Goal: Task Accomplishment & Management: Manage account settings

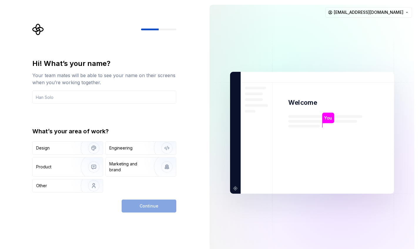
click at [128, 114] on div "Hi! What’s your name? Your team mates will be able to see your name on their sc…" at bounding box center [104, 125] width 144 height 133
click at [66, 145] on div "Design" at bounding box center [54, 148] width 37 height 6
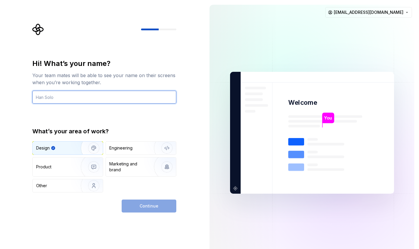
click at [132, 97] on input "text" at bounding box center [104, 96] width 144 height 13
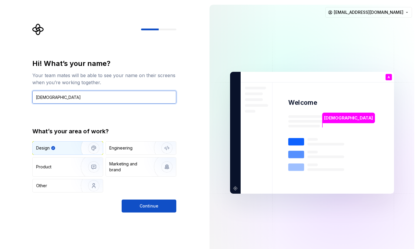
type input "[DEMOGRAPHIC_DATA]"
click at [170, 106] on div "Hi! What’s your name? Your team mates will be able to see your name on their sc…" at bounding box center [104, 125] width 144 height 133
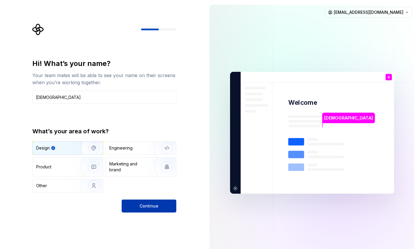
click at [153, 206] on span "Continue" at bounding box center [149, 206] width 19 height 6
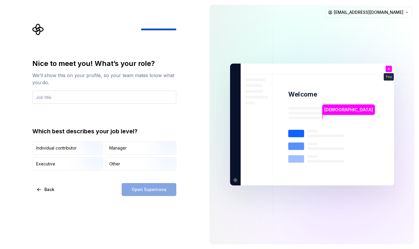
type input "Product Design Manager"
click at [129, 118] on div "Nice to meet you! What’s your role? We’ll show this on your profile, so your te…" at bounding box center [104, 115] width 144 height 112
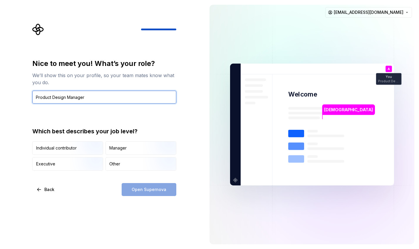
click at [121, 97] on input "Product Design Manager" at bounding box center [104, 96] width 144 height 13
click at [132, 122] on div "Nice to meet you! What’s your role? We’ll show this on your profile, so your te…" at bounding box center [104, 115] width 144 height 112
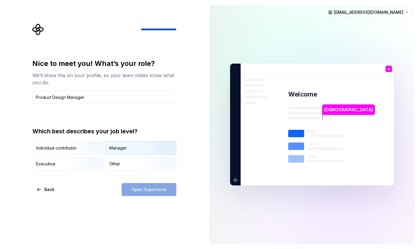
click at [130, 149] on div "Manager" at bounding box center [141, 147] width 70 height 13
click at [98, 204] on div "Nice to meet you! What’s your role? We’ll show this on your profile, so your te…" at bounding box center [102, 124] width 205 height 249
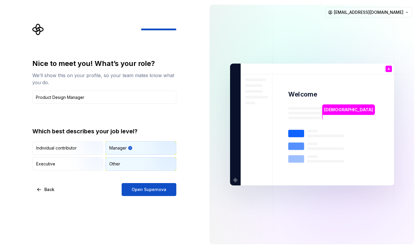
click at [121, 165] on div "Other" at bounding box center [141, 163] width 70 height 13
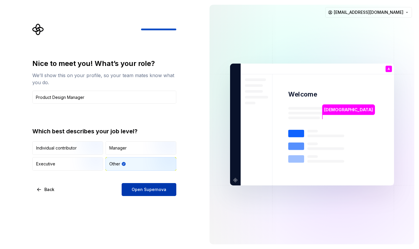
click at [151, 193] on button "Open Supernova" at bounding box center [149, 189] width 55 height 13
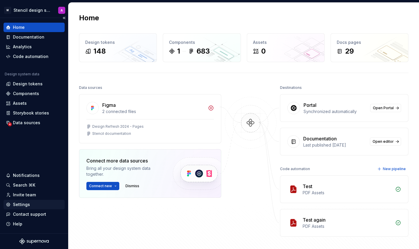
click at [26, 204] on div "Settings" at bounding box center [21, 204] width 17 height 6
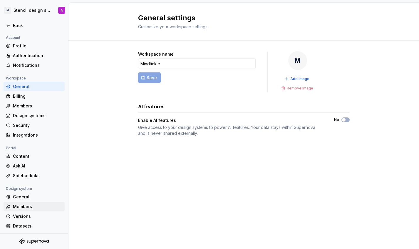
click at [21, 206] on div "Members" at bounding box center [37, 206] width 49 height 6
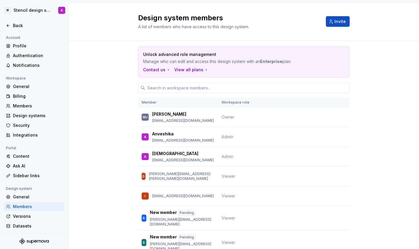
click at [110, 116] on div "Unlock advanced role management Manage who can edit and access this design syst…" at bounding box center [243, 191] width 351 height 300
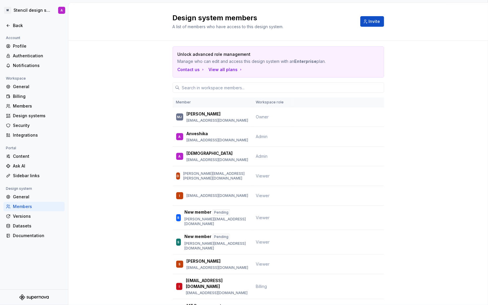
click at [139, 146] on div "Unlock advanced role management Manage who can edit and access this design syst…" at bounding box center [278, 191] width 420 height 300
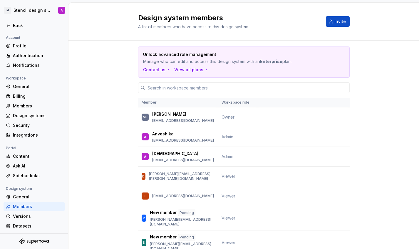
click at [99, 26] on div "Design system members A list of members who have access to this design system. …" at bounding box center [243, 22] width 351 height 38
click at [17, 25] on div "Back" at bounding box center [37, 26] width 49 height 6
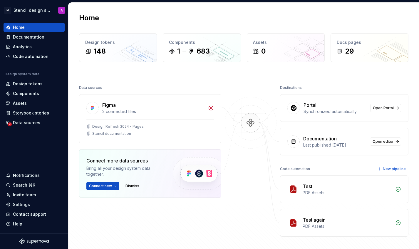
click at [245, 88] on div at bounding box center [250, 159] width 59 height 153
click at [353, 83] on div "Home Design tokens 148 Components 1 683 Assets 0 Docs pages 29 Data sources Fig…" at bounding box center [243, 137] width 351 height 268
click at [178, 10] on div "Home Design tokens 148 Components 1 683 Assets 0 Docs pages 29 Data sources Fig…" at bounding box center [243, 137] width 351 height 268
click at [254, 86] on div at bounding box center [250, 159] width 59 height 153
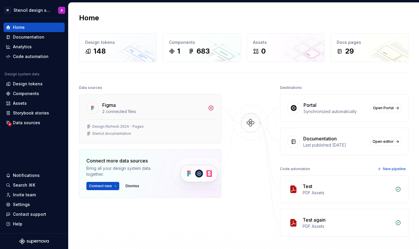
click at [135, 129] on div "Design Refresh 2024 - Pages Stencil documentation" at bounding box center [150, 130] width 128 height 12
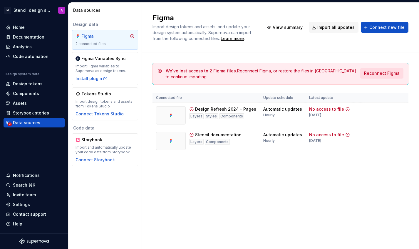
click at [381, 74] on span "Reconnect Figma" at bounding box center [382, 73] width 36 height 6
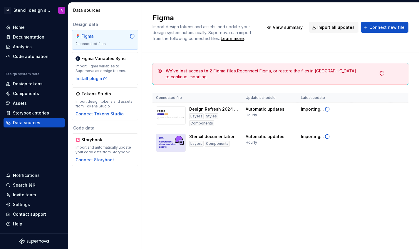
click at [301, 169] on div "We've lost access to 2 Figma files. Reconnect Figma, or restore the files in [G…" at bounding box center [280, 114] width 256 height 125
click at [279, 183] on div "Figma Import design tokens and assets, and update your design system automatica…" at bounding box center [280, 126] width 277 height 246
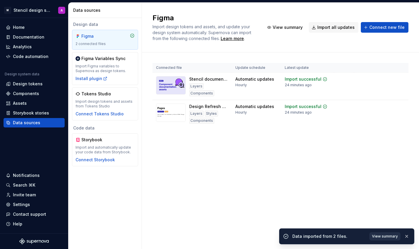
click at [385, 235] on span "View summary" at bounding box center [385, 236] width 26 height 5
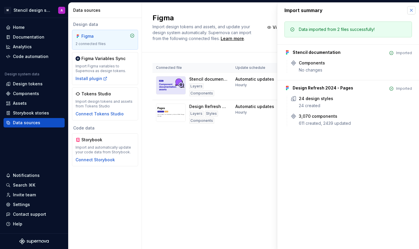
click at [411, 9] on button "button" at bounding box center [411, 10] width 8 height 8
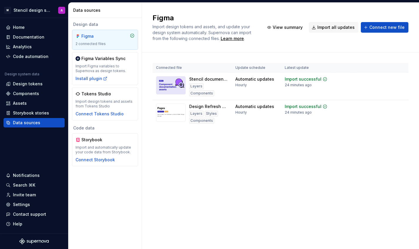
click at [269, 202] on div "Figma Import design tokens and assets, and update your design system automatica…" at bounding box center [280, 126] width 277 height 246
click at [33, 27] on div "Home" at bounding box center [34, 27] width 56 height 6
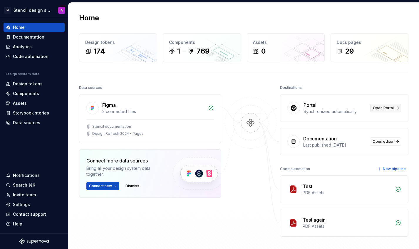
click at [385, 109] on span "Open Portal" at bounding box center [383, 107] width 21 height 5
